Goal: Transaction & Acquisition: Obtain resource

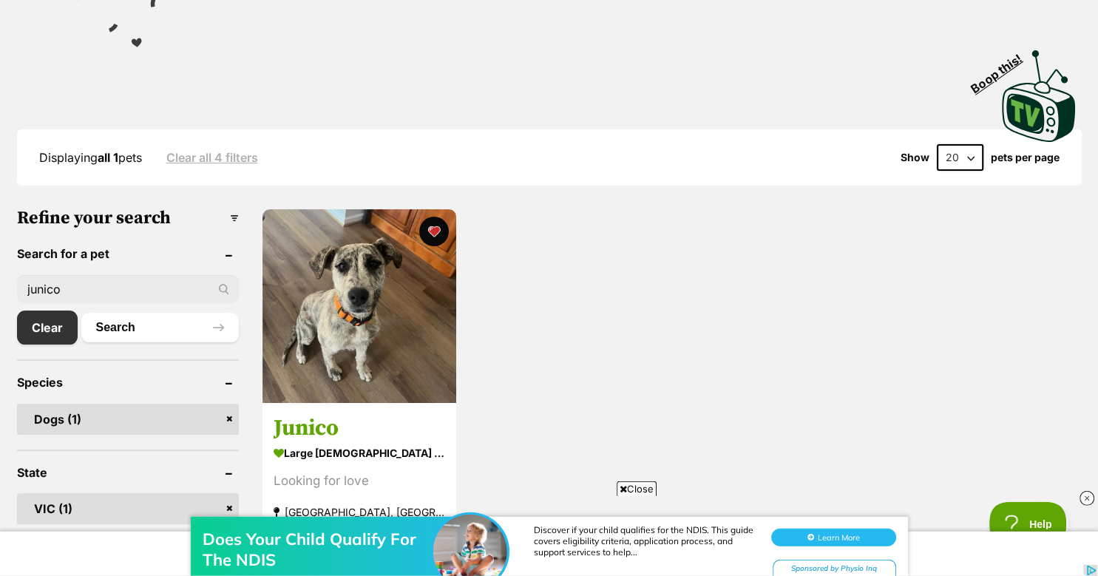
scroll to position [310, 0]
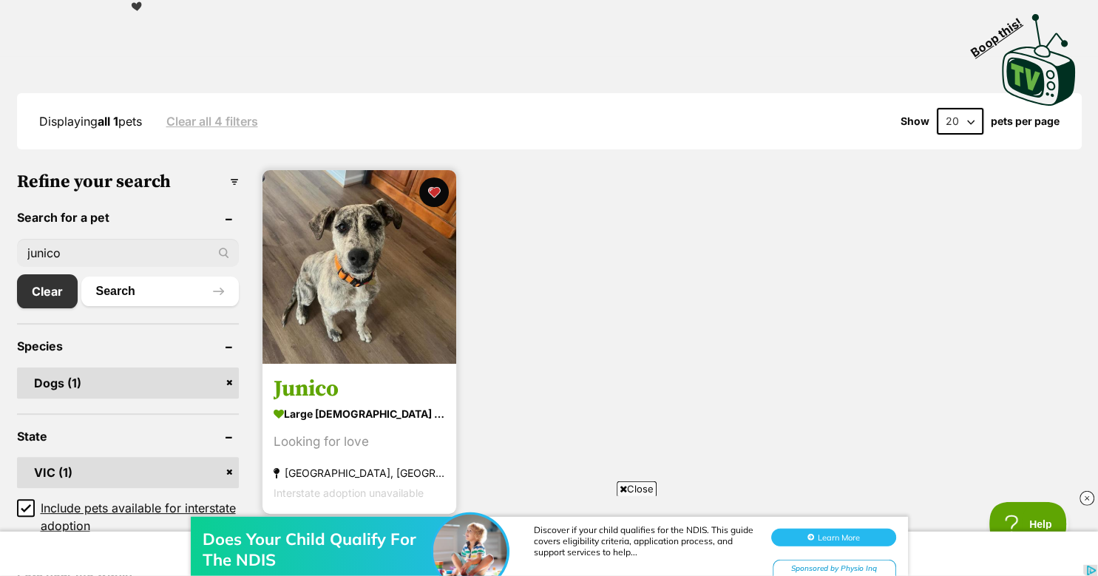
click at [358, 246] on img at bounding box center [359, 267] width 194 height 194
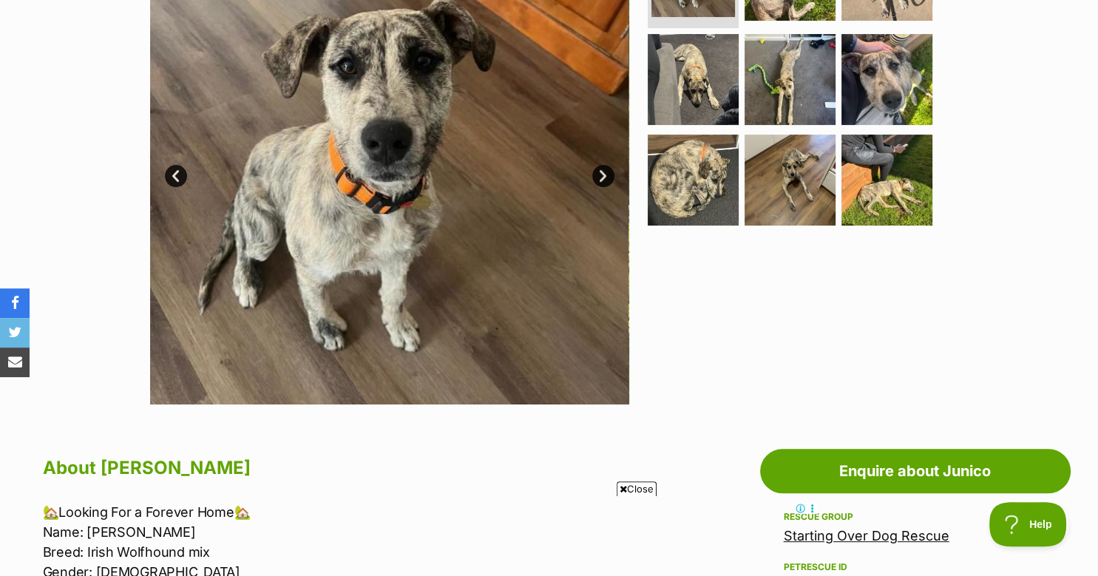
scroll to position [401, 0]
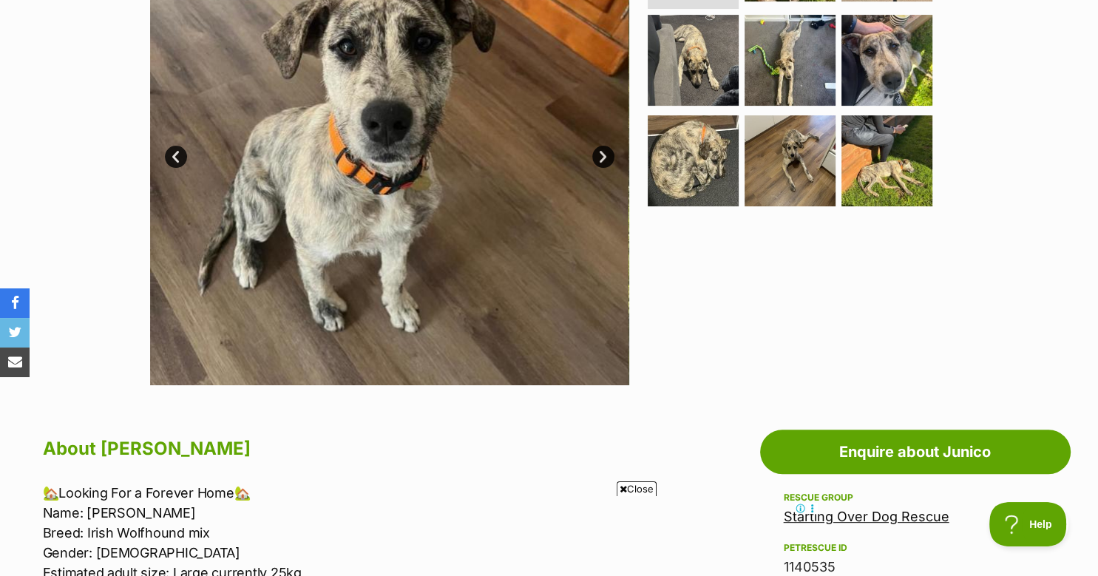
click at [425, 138] on img at bounding box center [389, 145] width 479 height 479
click at [603, 155] on link "Next" at bounding box center [603, 157] width 22 height 22
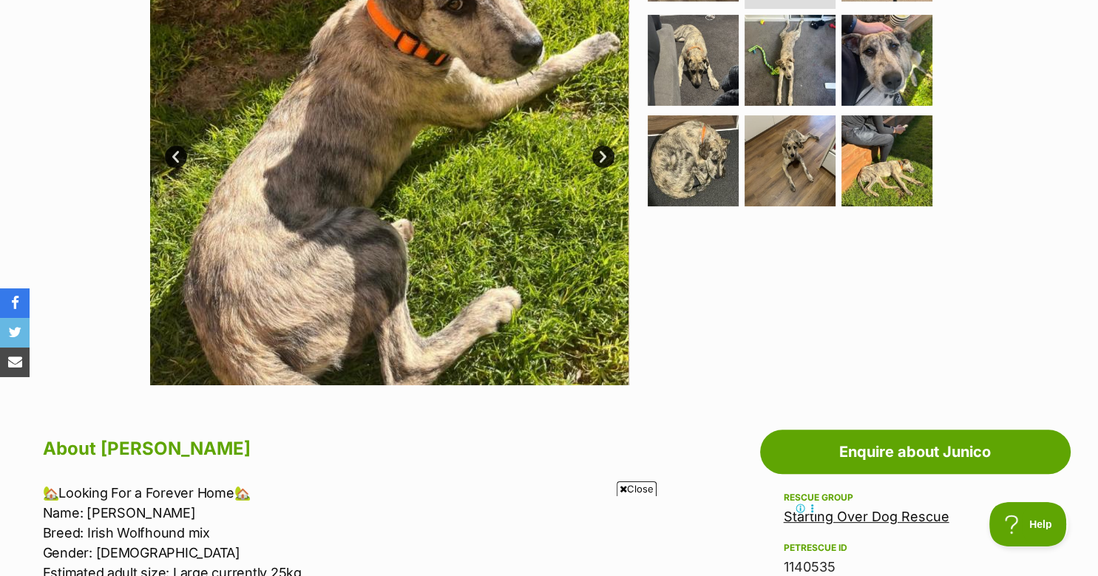
scroll to position [0, 0]
click at [600, 158] on link "Next" at bounding box center [603, 157] width 22 height 22
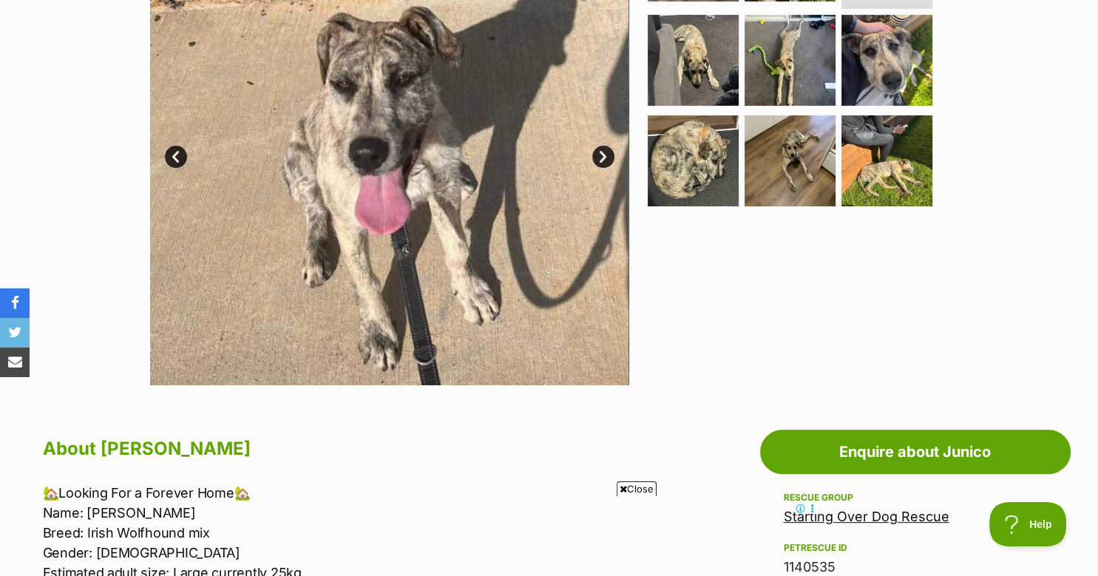
click at [600, 158] on link "Next" at bounding box center [603, 157] width 22 height 22
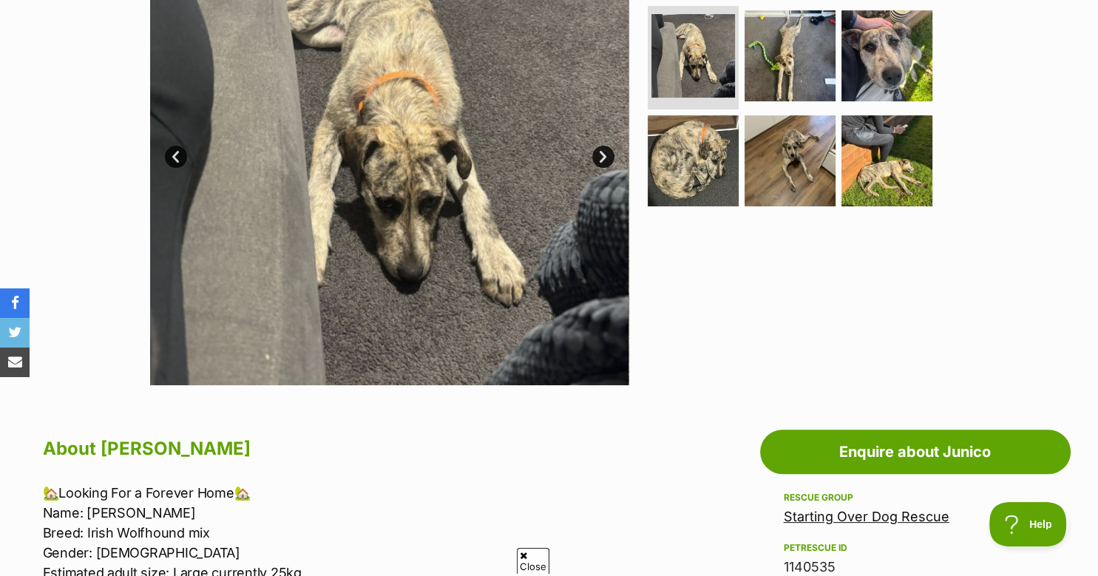
click at [600, 158] on link "Next" at bounding box center [603, 157] width 22 height 22
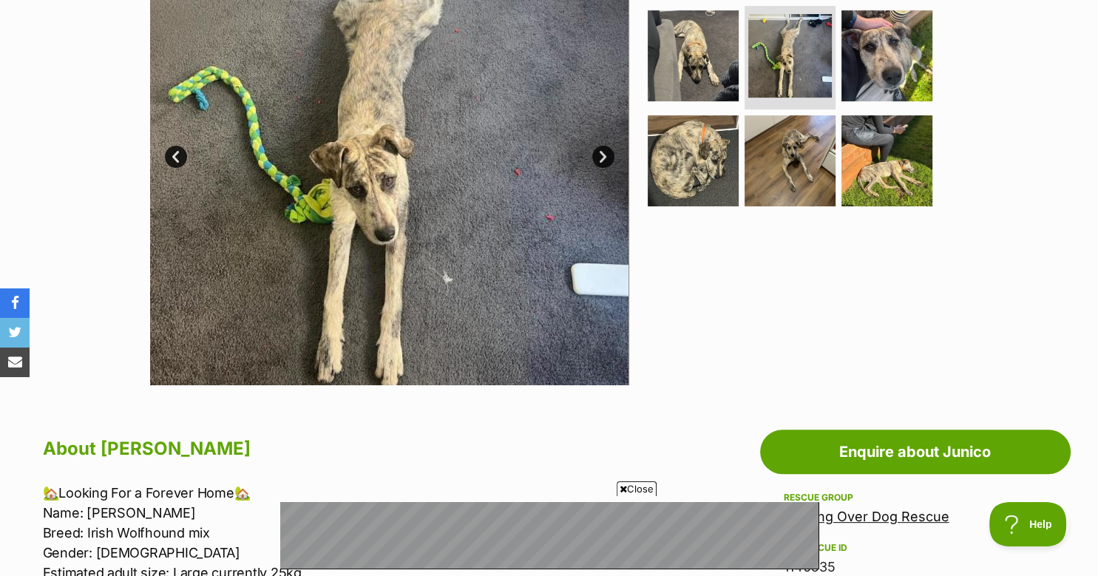
click at [600, 158] on link "Next" at bounding box center [603, 157] width 22 height 22
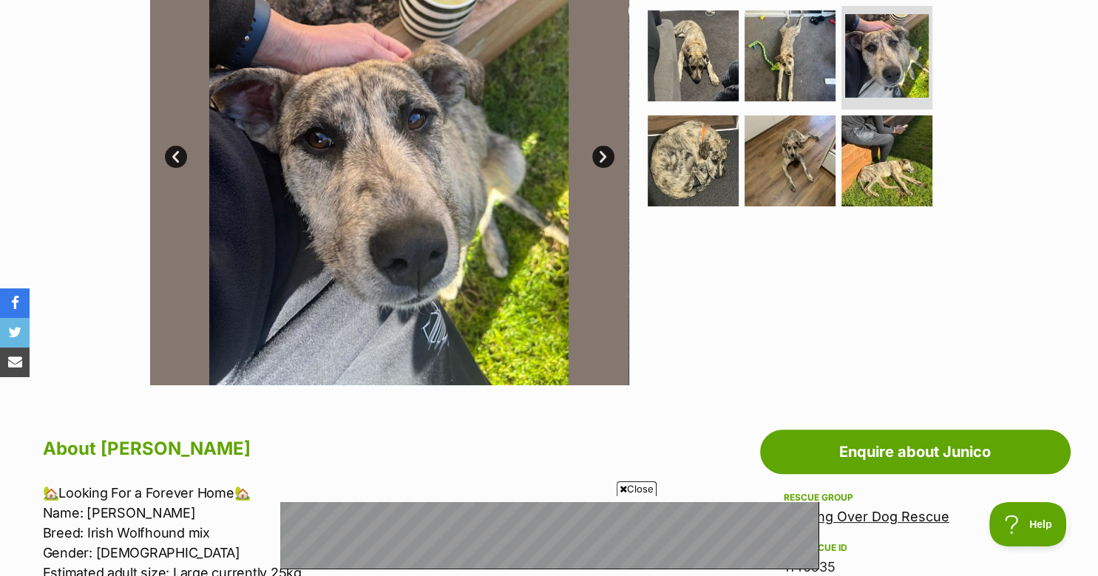
click at [600, 158] on link "Next" at bounding box center [603, 157] width 22 height 22
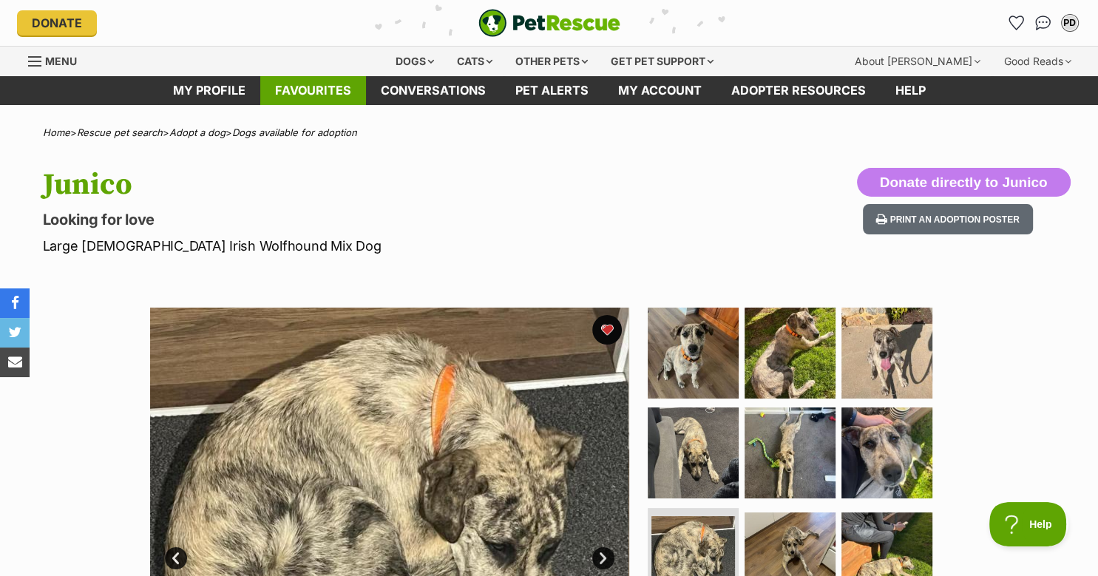
click at [314, 88] on link "Favourites" at bounding box center [313, 90] width 106 height 29
